Goal: Transaction & Acquisition: Purchase product/service

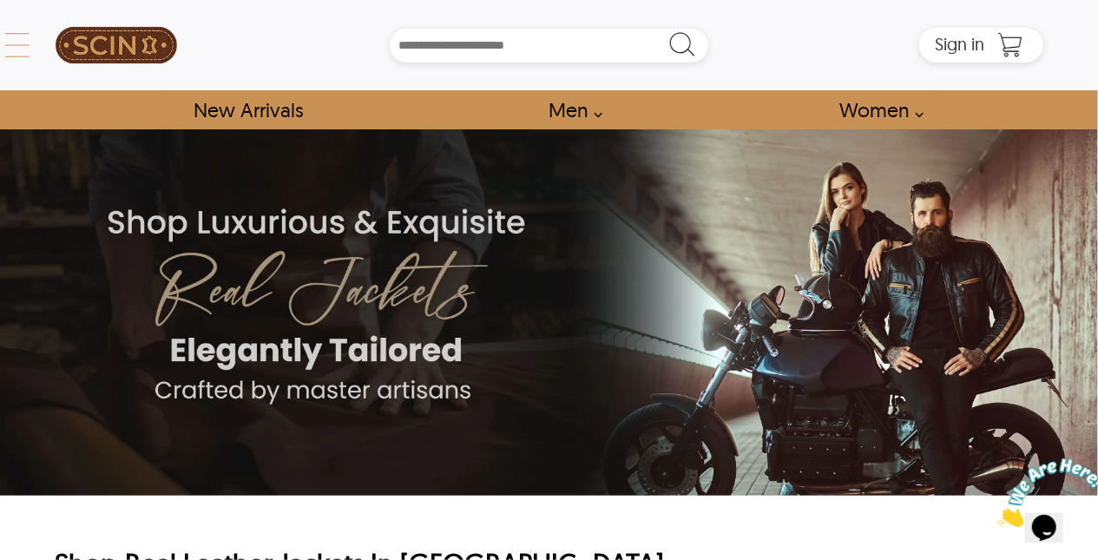
click at [55, 40] on div "← Menu New Arrivals Men Leather Jackets Aviator Leather Jackets Bomber Leather …" at bounding box center [549, 45] width 989 height 90
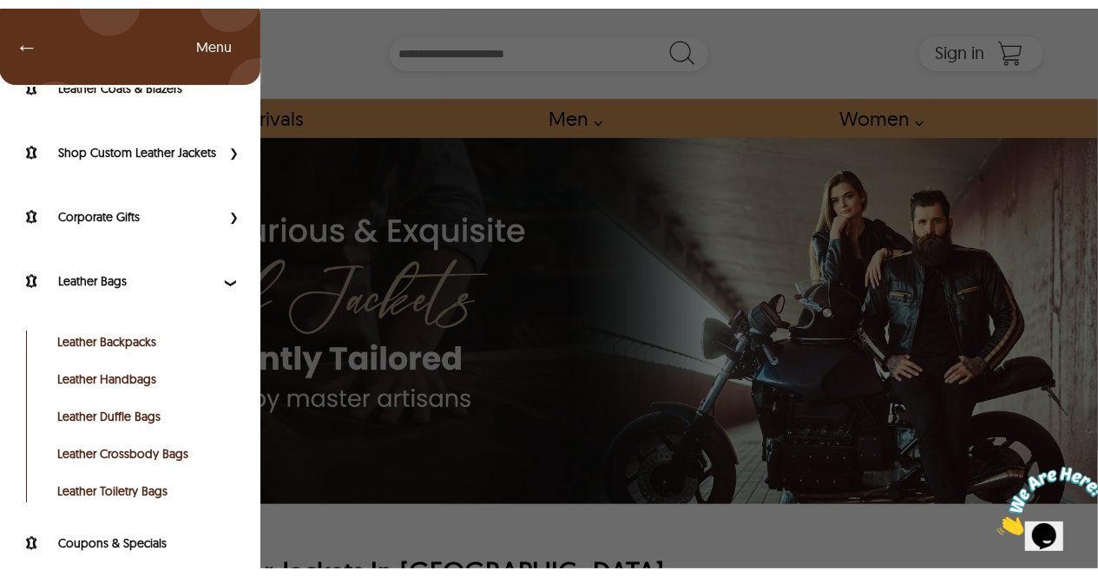
scroll to position [253, 0]
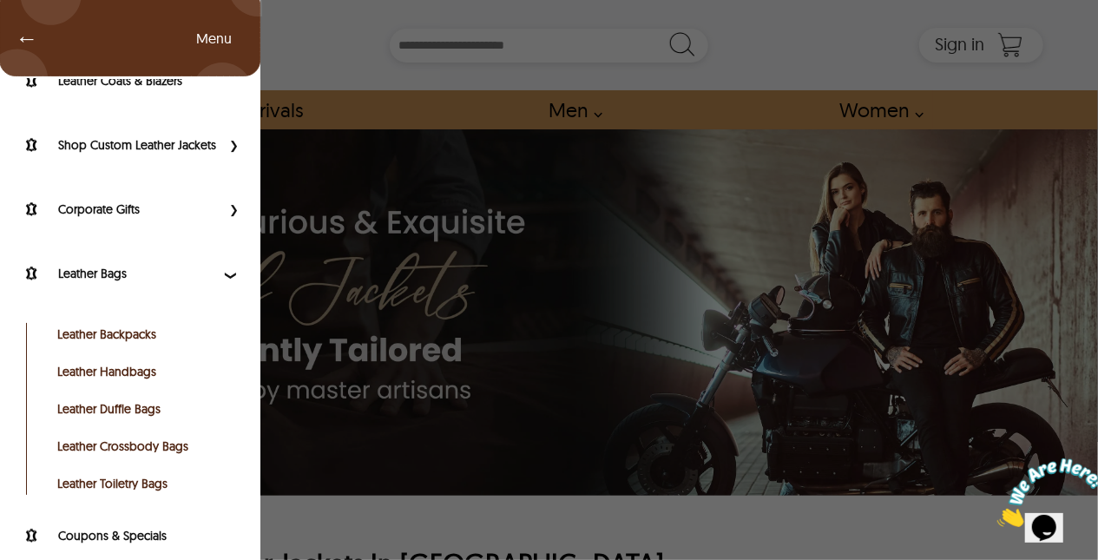
click at [146, 455] on link "Leather Crossbody Bags" at bounding box center [144, 446] width 174 height 17
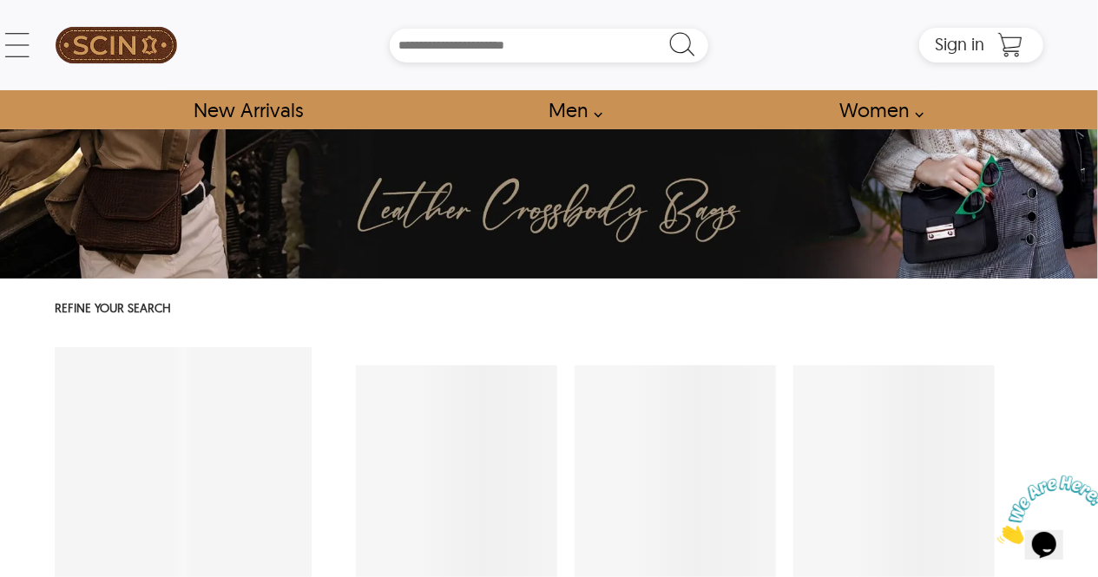
select select "********"
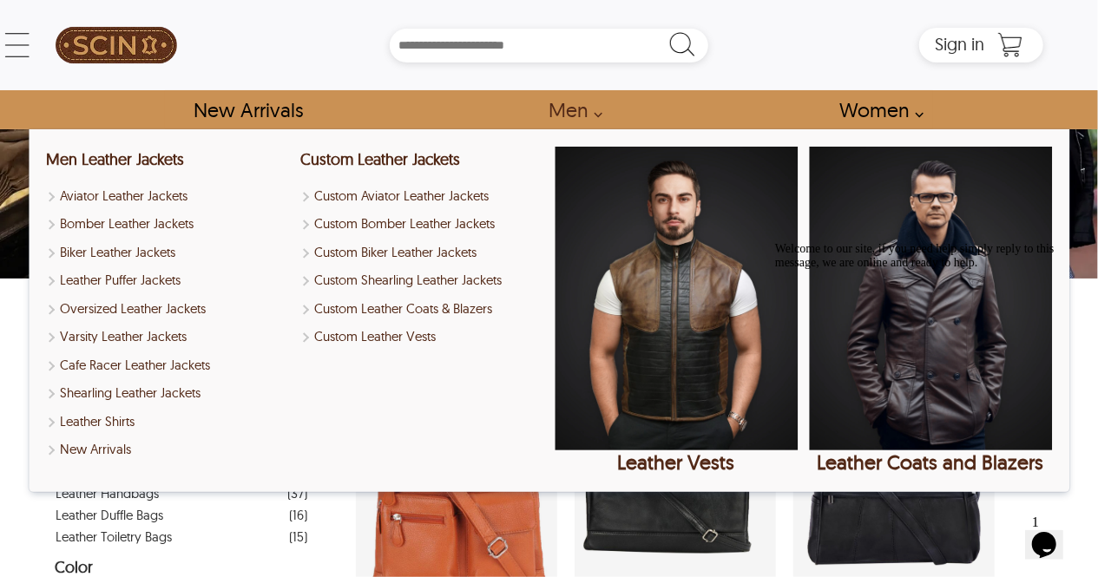
click at [564, 95] on link "Men" at bounding box center [571, 109] width 83 height 39
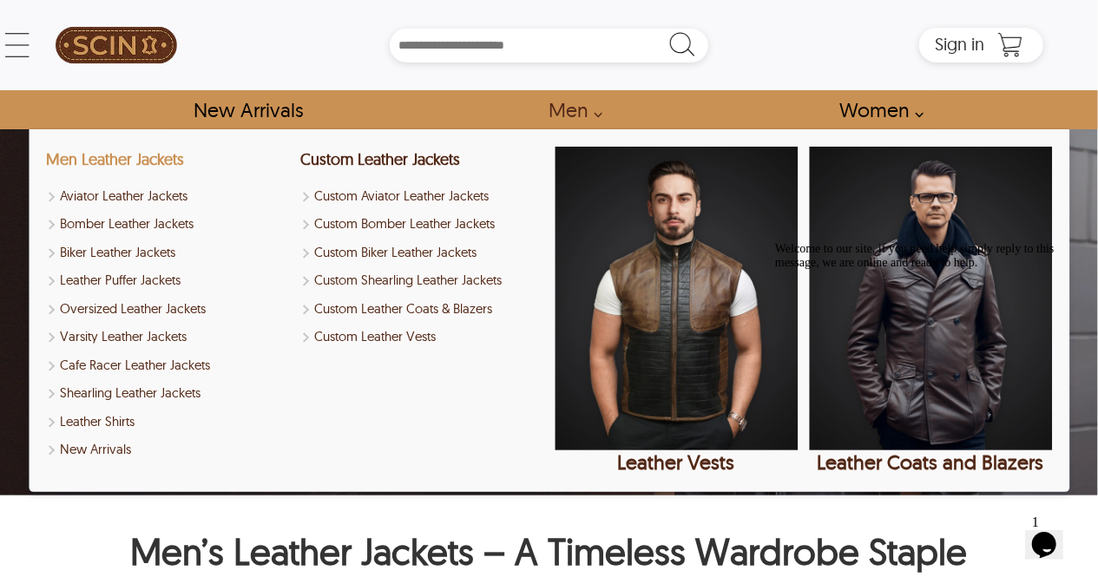
click at [148, 161] on link "Men Leather Jackets" at bounding box center [115, 159] width 138 height 20
click at [148, 155] on link "Men Leather Jackets" at bounding box center [115, 159] width 138 height 20
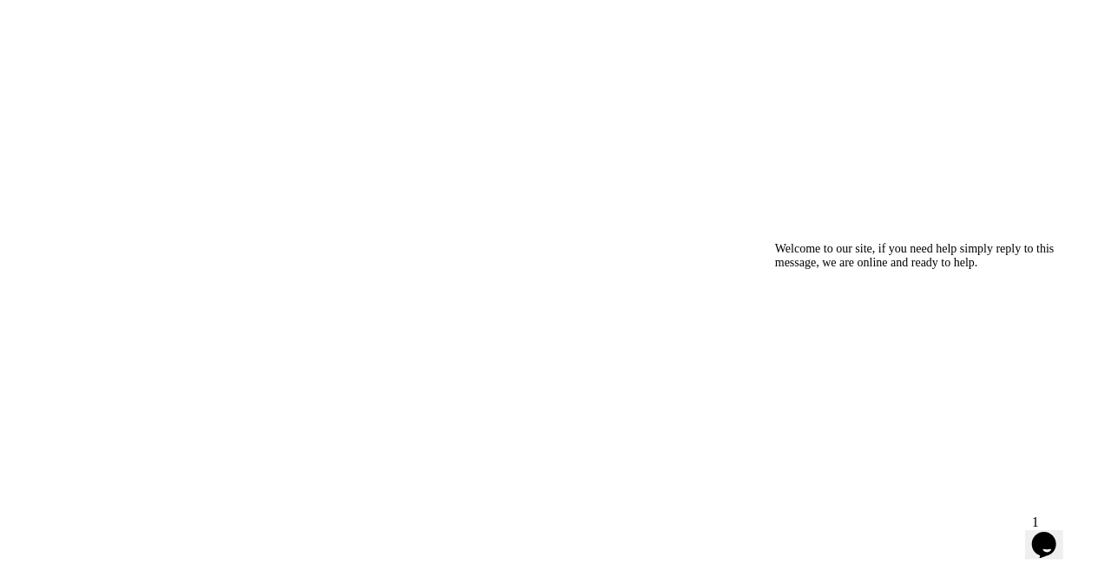
scroll to position [1408, 0]
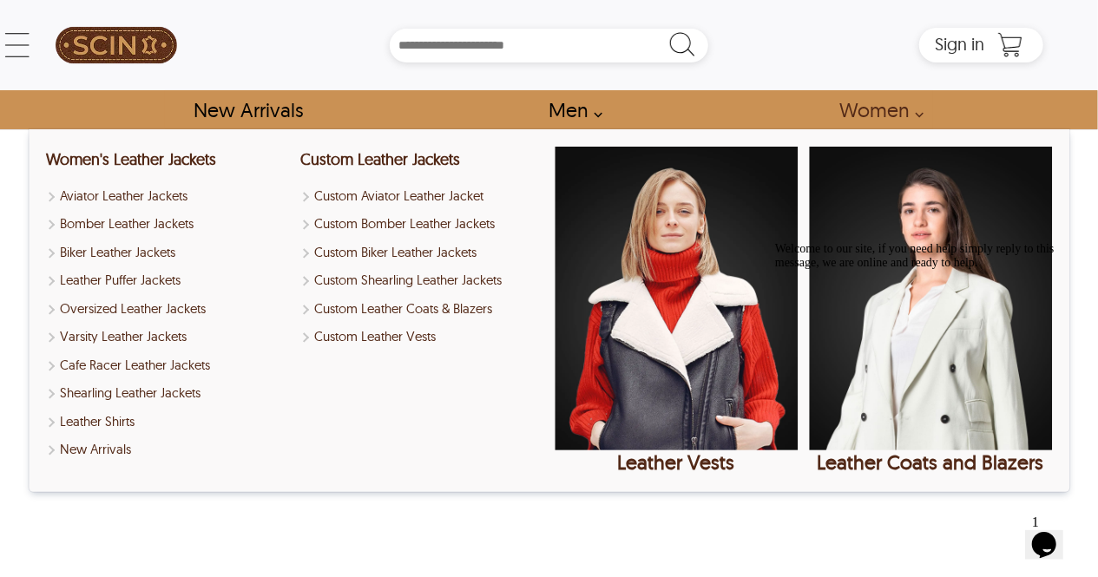
select select "********"
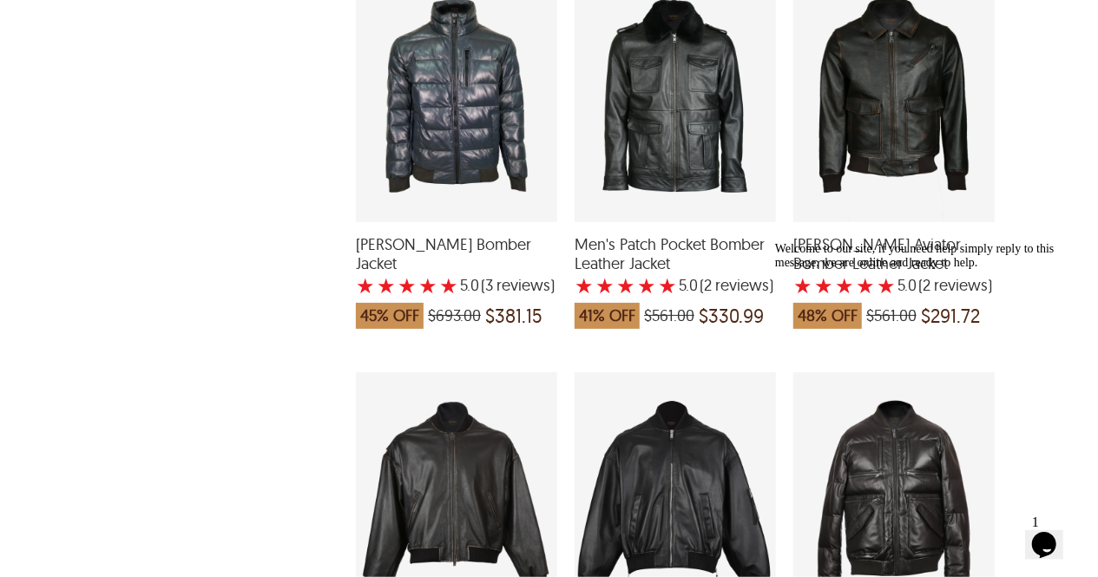
scroll to position [3618, 0]
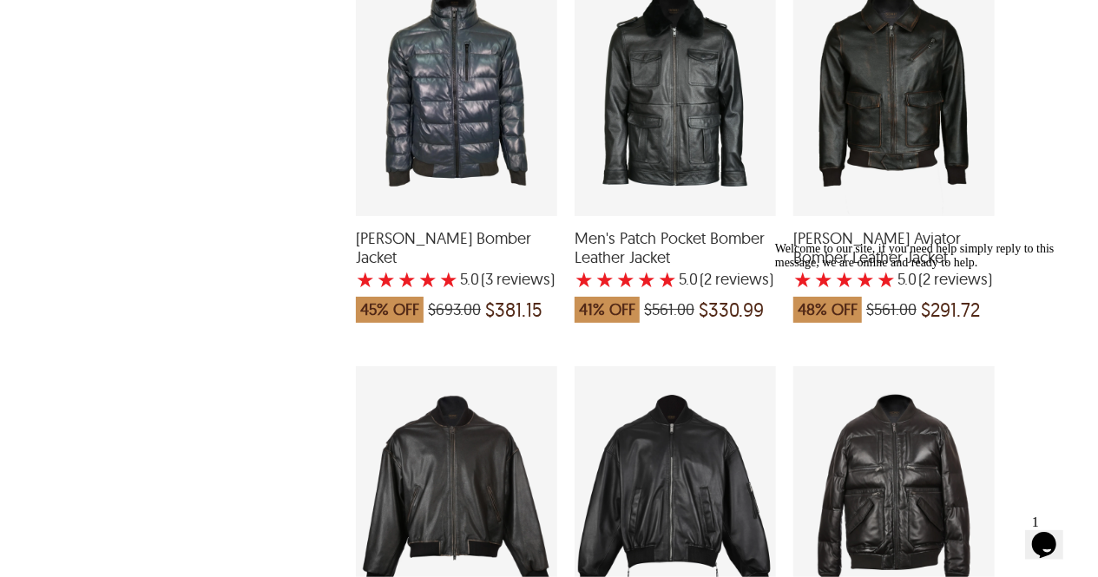
click at [877, 249] on div "Welcome to our site, if you need help simply reply to this message, we are onli…" at bounding box center [930, 255] width 313 height 28
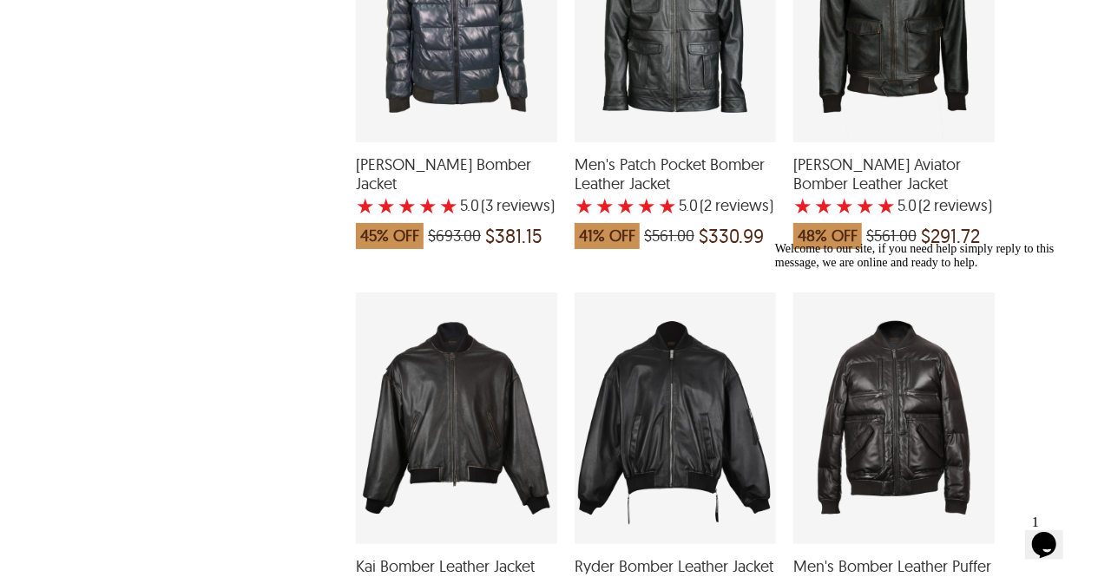
scroll to position [3692, 0]
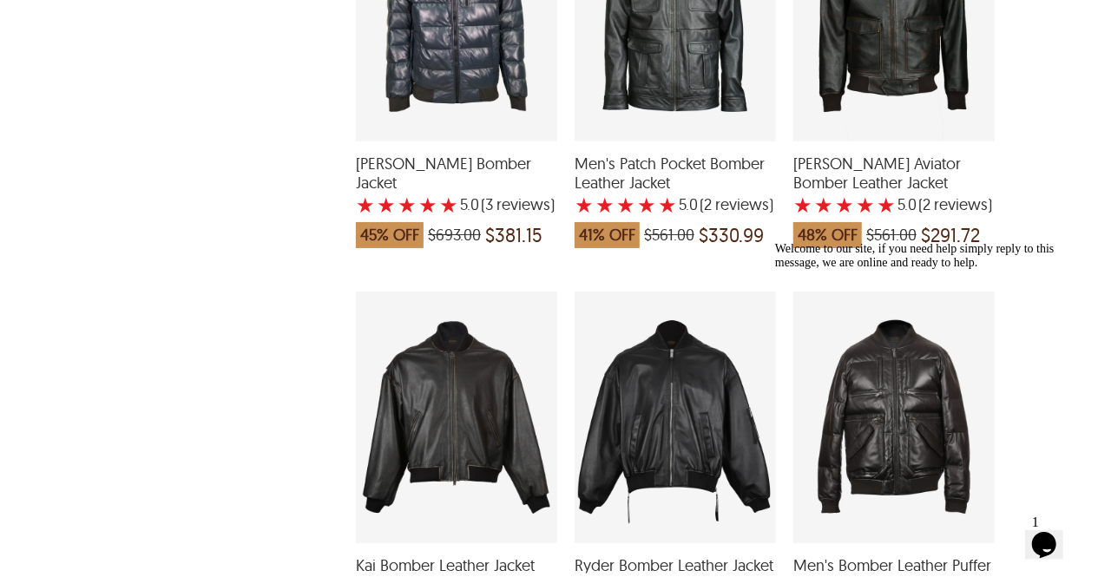
click at [827, 186] on span "[PERSON_NAME] Aviator Bomber Leather Jacket" at bounding box center [893, 173] width 201 height 37
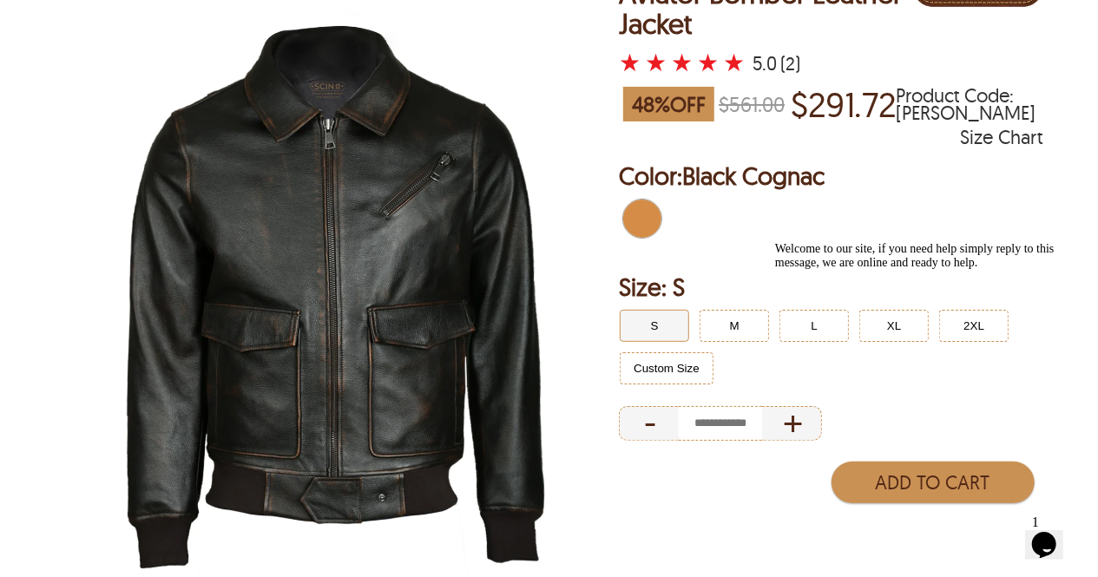
scroll to position [208, 0]
click at [836, 269] on div "Welcome to our site, if you need help simply reply to this message, we are onli…" at bounding box center [930, 255] width 313 height 28
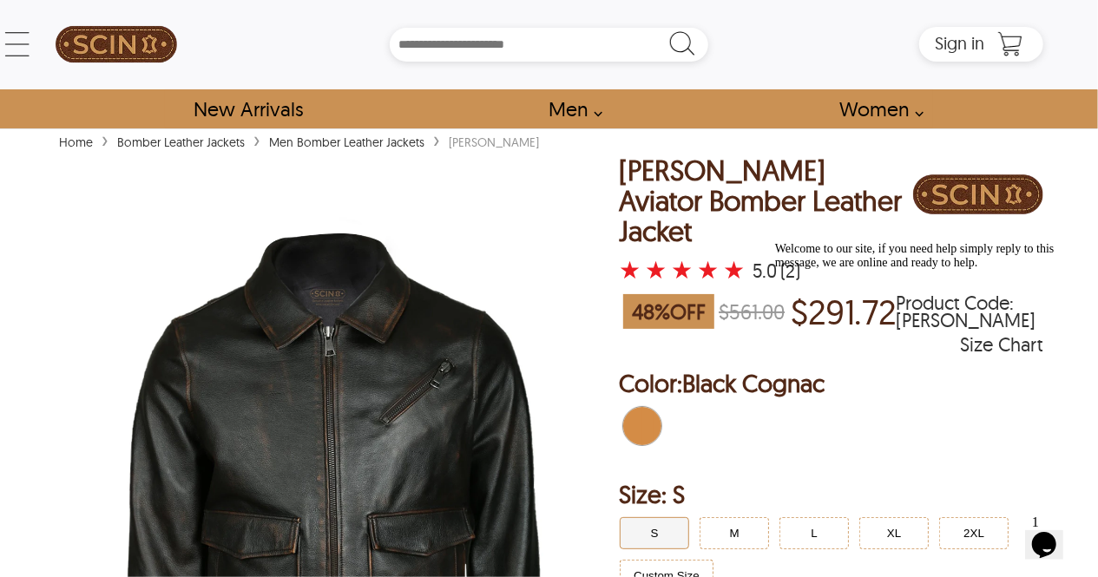
scroll to position [3, 0]
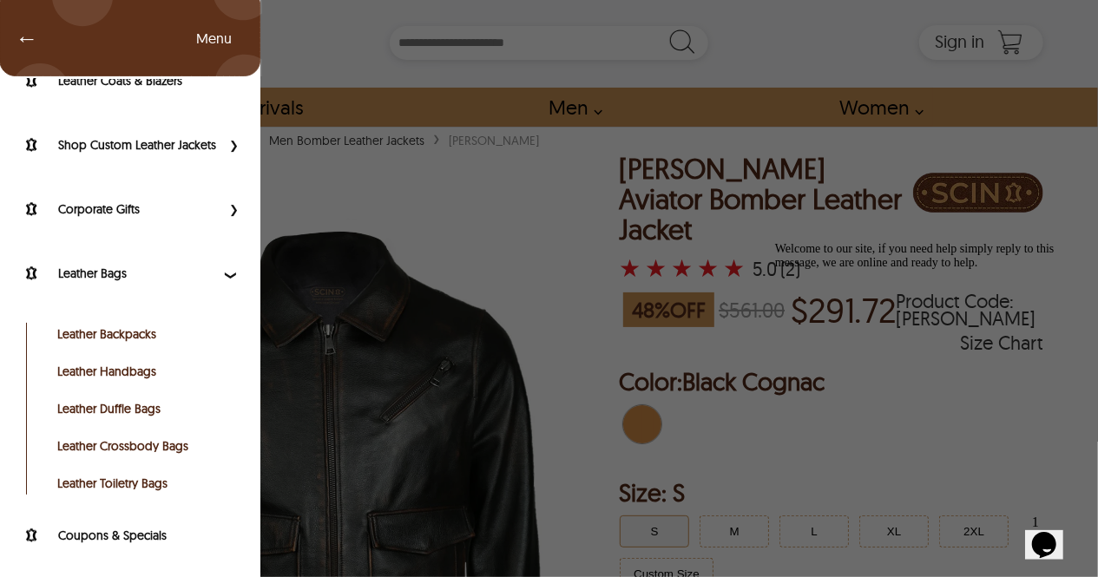
click at [55, 37] on div "← Menu New Arrivals Men Leather Jackets Aviator Leather Jackets Bomber Leather …" at bounding box center [549, 42] width 989 height 90
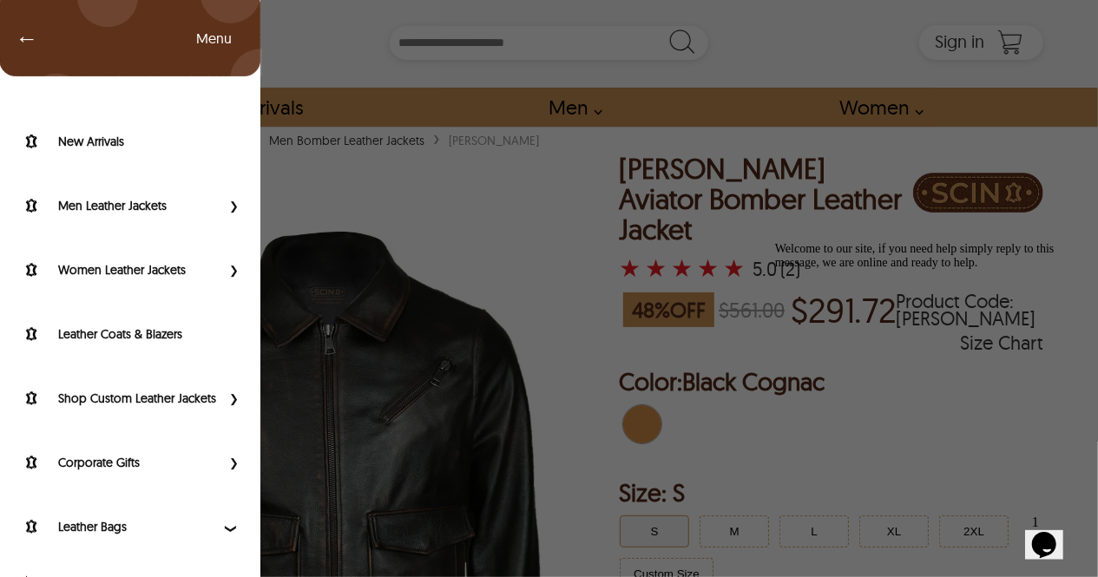
click at [14, 39] on span "←" at bounding box center [18, 38] width 40 height 17
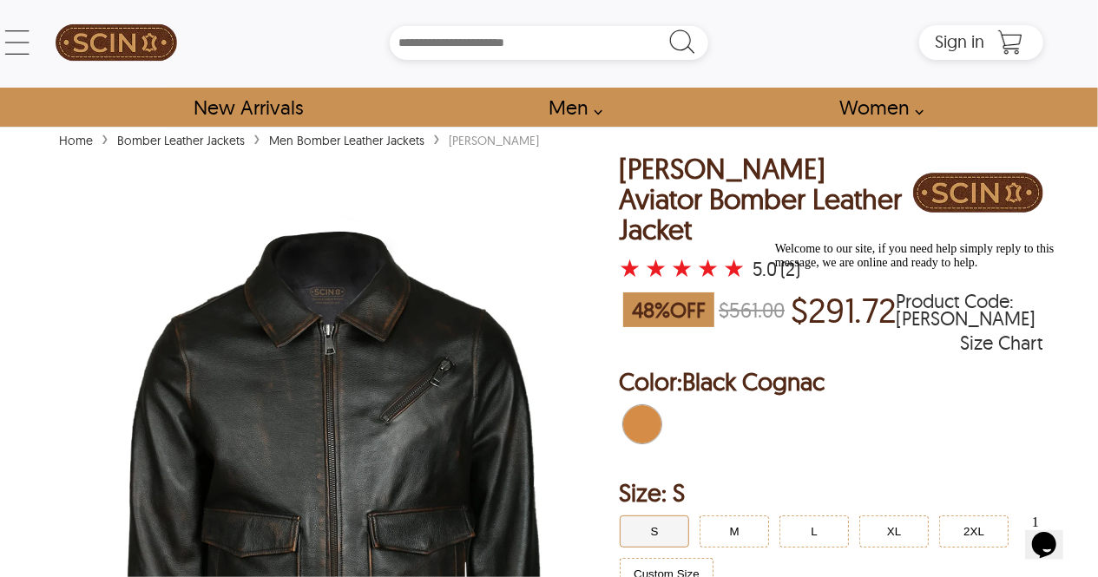
click at [71, 142] on link "Home" at bounding box center [76, 141] width 43 height 16
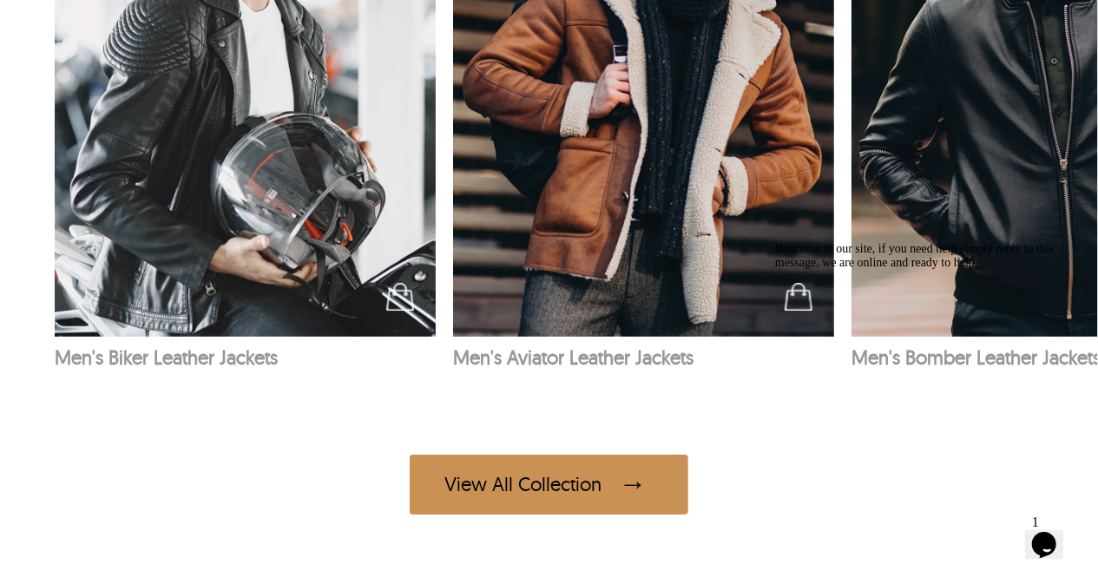
scroll to position [2878, 0]
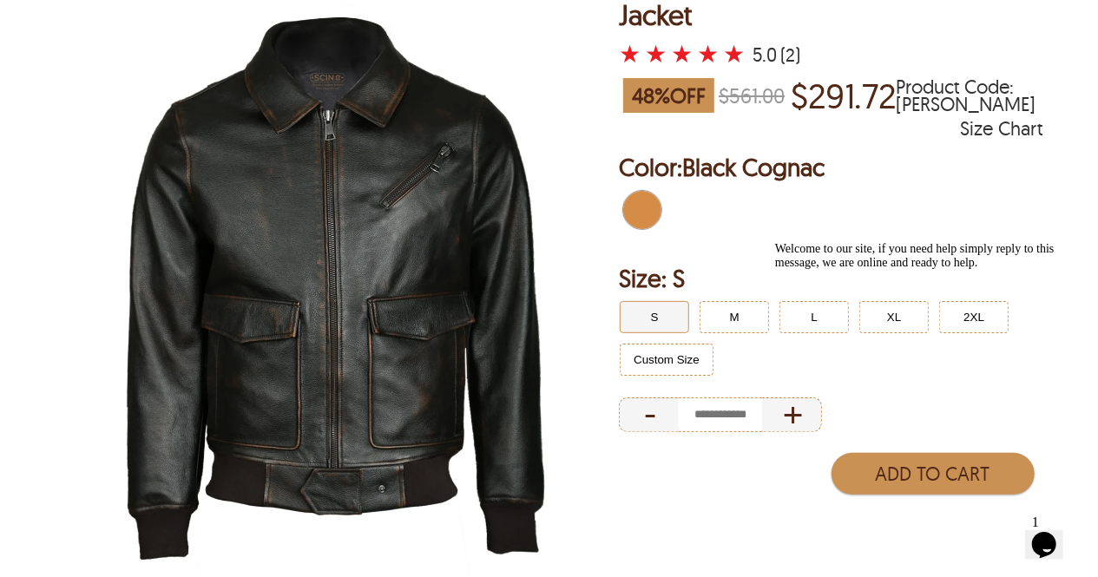
scroll to position [219, 0]
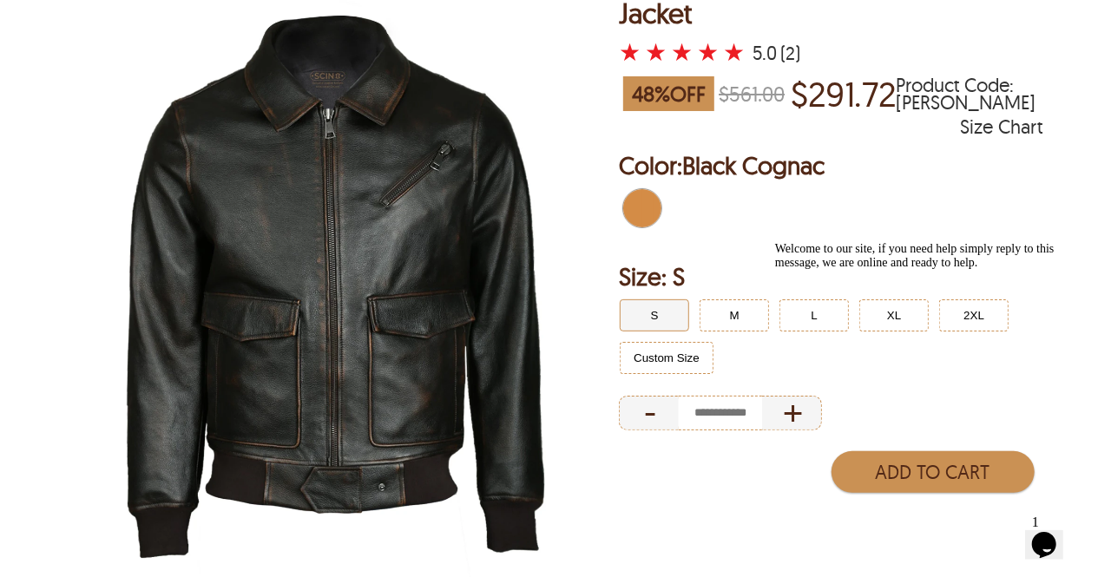
click at [810, 269] on div "Welcome to our site, if you need help simply reply to this message, we are onli…" at bounding box center [930, 255] width 313 height 28
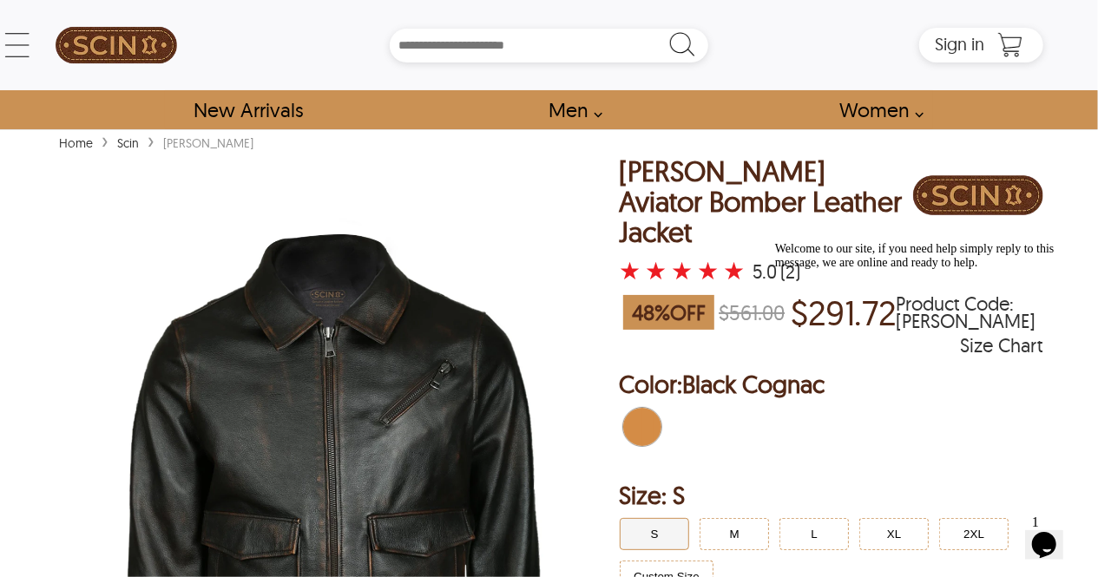
scroll to position [1, 0]
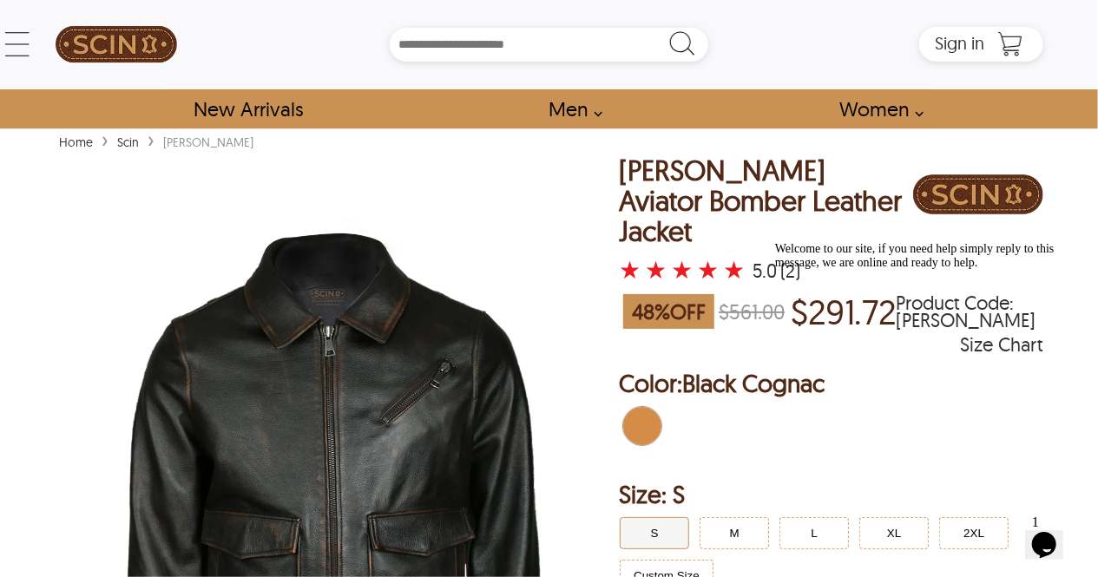
click at [1051, 241] on div "Chat attention grabber" at bounding box center [930, 241] width 313 height 0
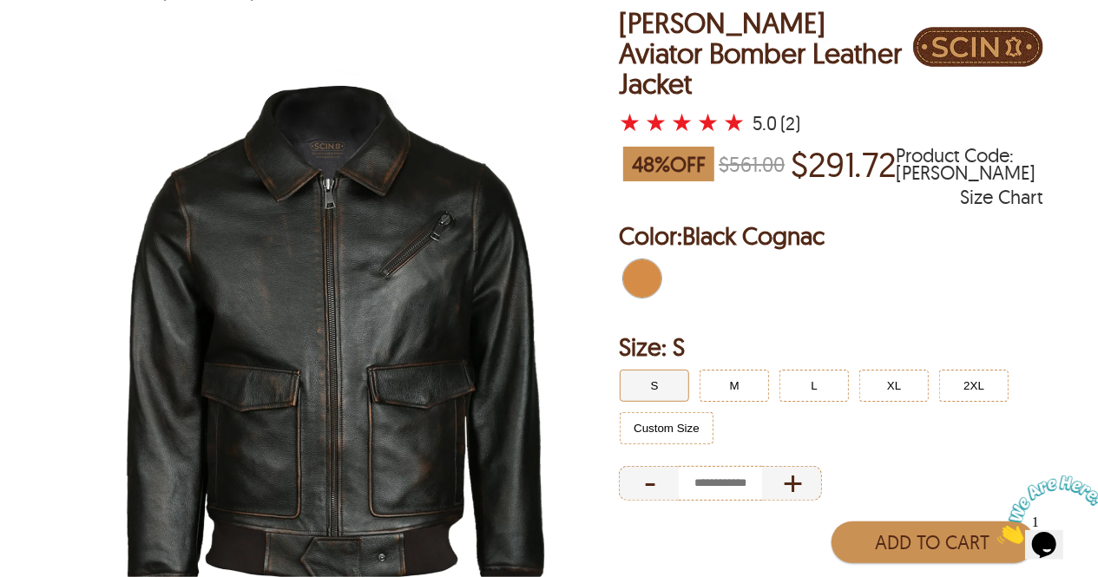
scroll to position [148, 0]
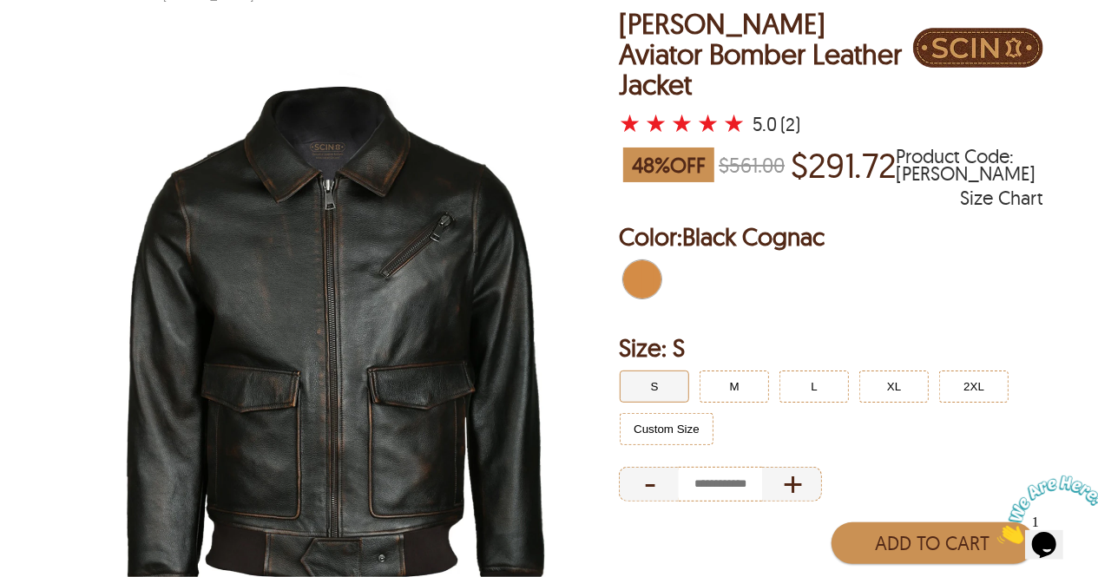
select select "********"
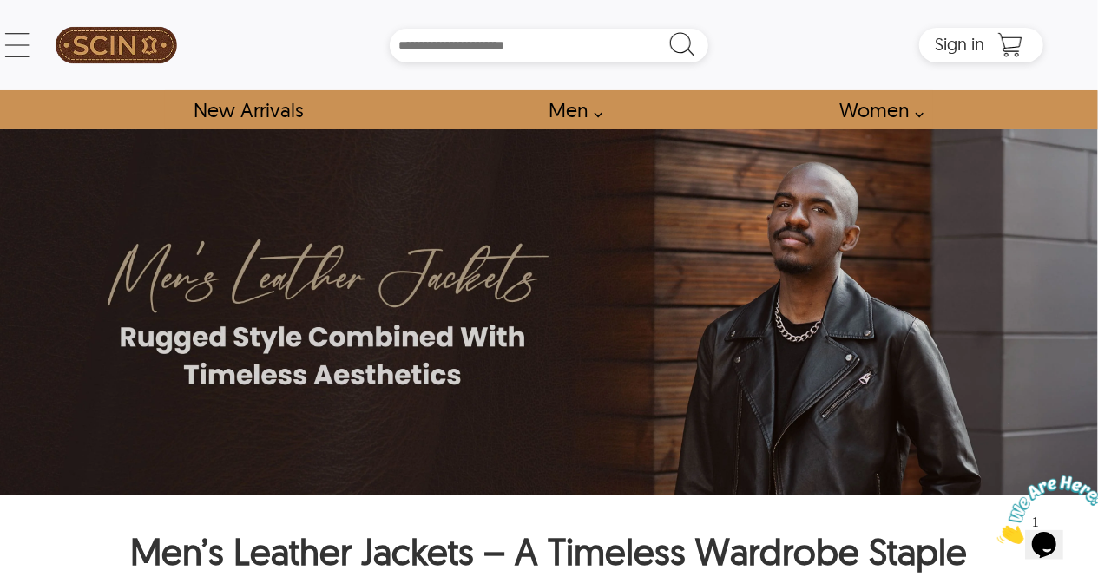
select select "********"
